Goal: Communication & Community: Answer question/provide support

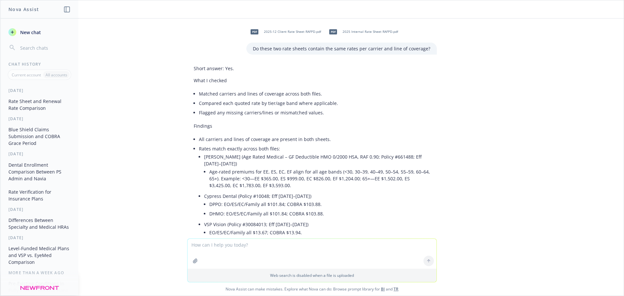
scroll to position [312, 0]
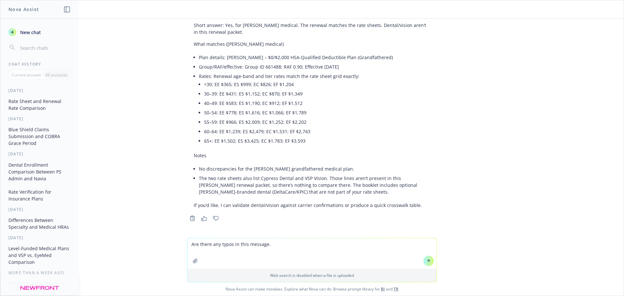
paste textarea "Lo Ipsumdol, Sitam con adi elit sedd eius tempori ut la etdolorem ali enimadm v…"
type textarea "Lor ipsum dol sitam co adip elitsed. Do Eiusmodt, Incid utl etd magn aliq enim …"
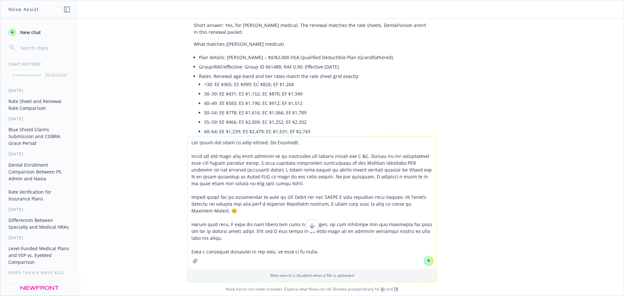
click at [267, 141] on textarea at bounding box center [311, 202] width 249 height 132
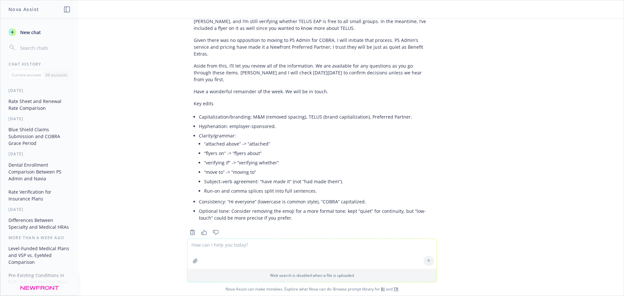
scroll to position [702, 0]
click at [250, 248] on textarea at bounding box center [311, 254] width 249 height 30
type textarea "Can you rewrite if for me?"
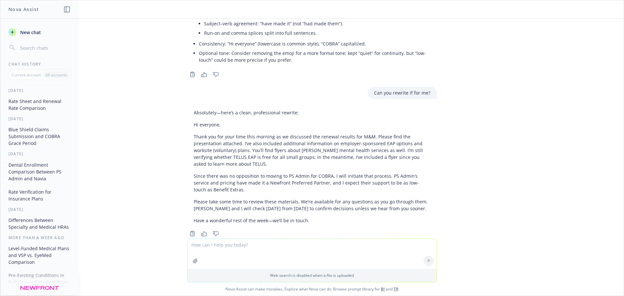
scroll to position [861, 0]
click at [418, 177] on p "Since there was no opposition to moving to PS Admin for COBRA, I will initiate …" at bounding box center [312, 181] width 236 height 20
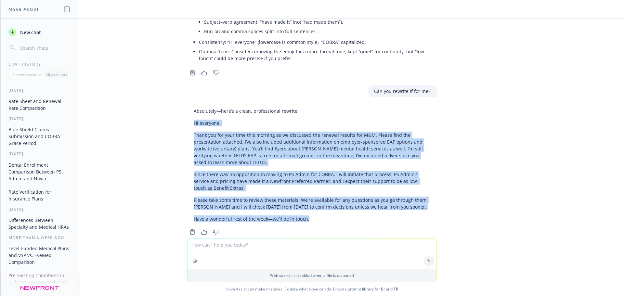
drag, startPoint x: 309, startPoint y: 204, endPoint x: 183, endPoint y: 109, distance: 158.1
click at [187, 109] on div "Absolutely—here’s a clean, professional rewrite: Hi everyone, Thank you for you…" at bounding box center [311, 165] width 249 height 120
copy div "Hi everyone, Thank you for your time this morning as we discussed the renewal r…"
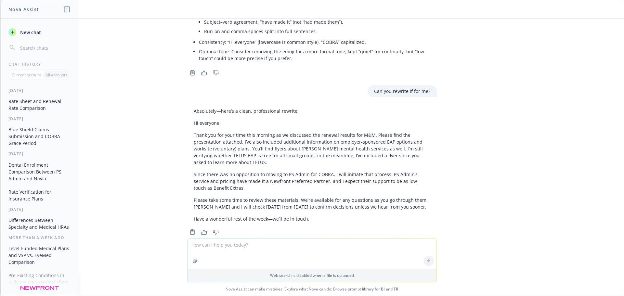
drag, startPoint x: 330, startPoint y: 103, endPoint x: 329, endPoint y: 80, distance: 23.1
click at [330, 105] on div "Absolutely—here’s a clean, professional rewrite: Hi everyone, Thank you for you…" at bounding box center [311, 165] width 249 height 120
